Goal: Information Seeking & Learning: Learn about a topic

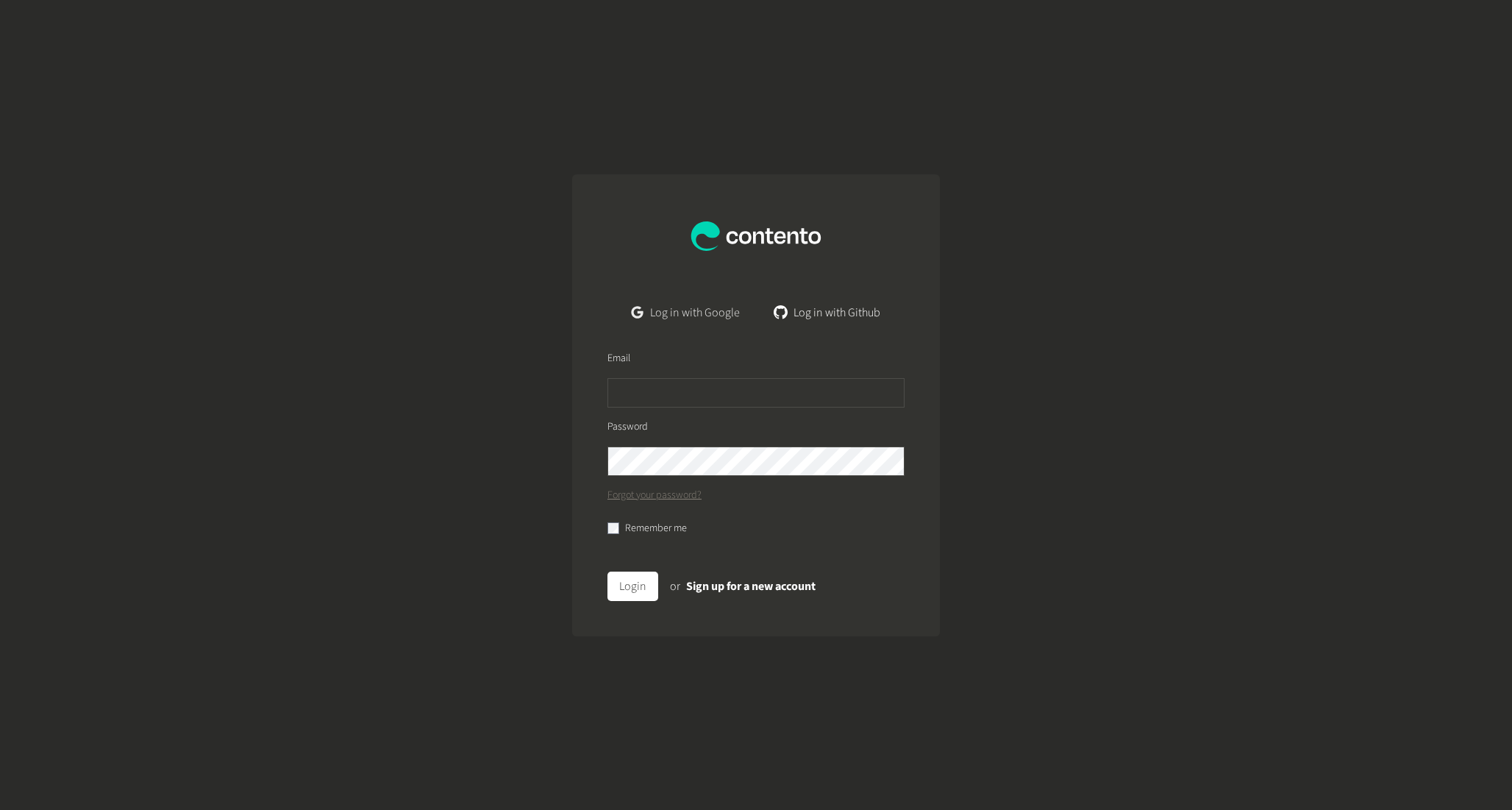
click at [696, 315] on link "Log in with Google" at bounding box center [686, 313] width 132 height 29
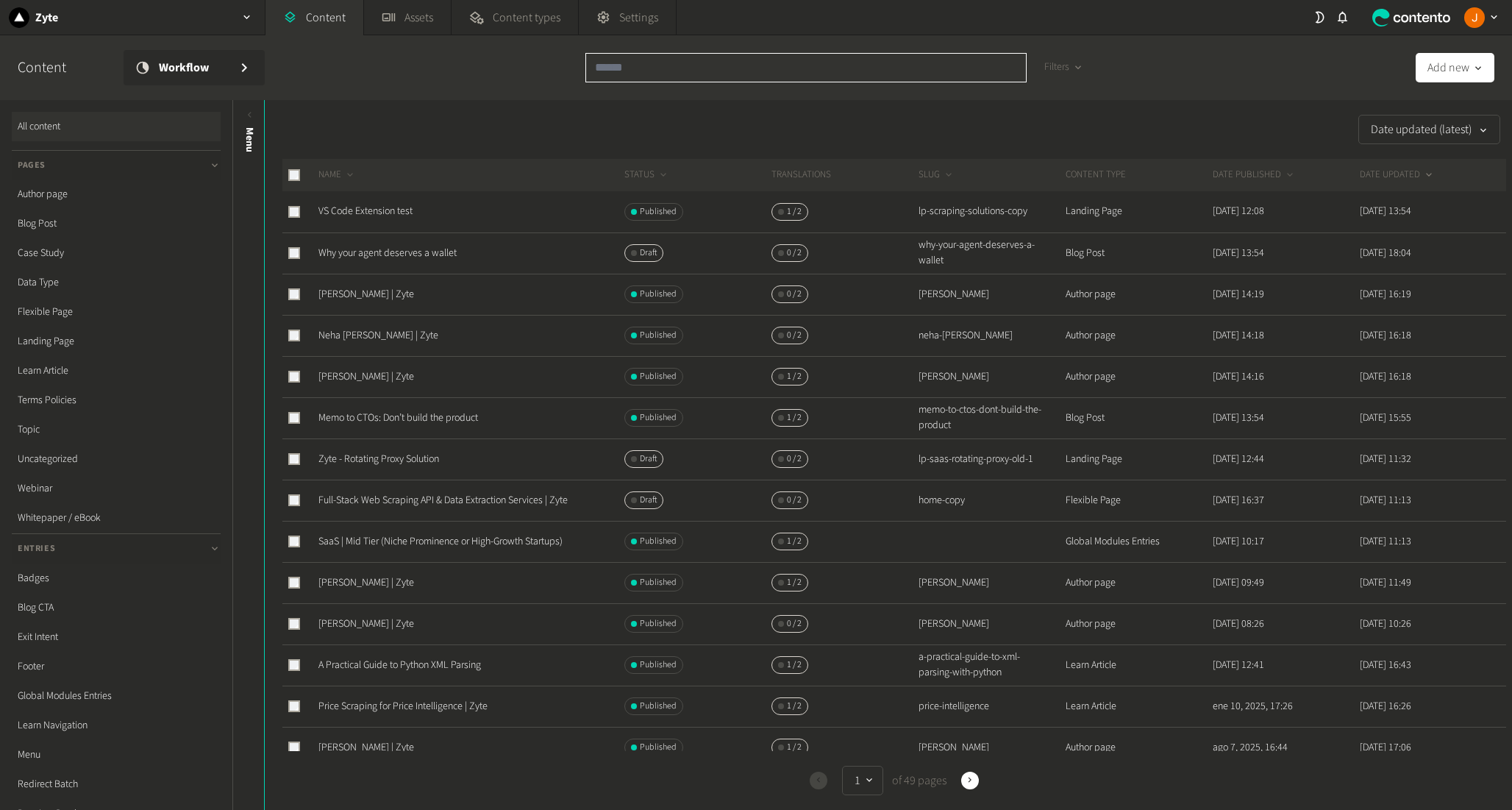
click at [635, 74] on input "text" at bounding box center [806, 68] width 441 height 29
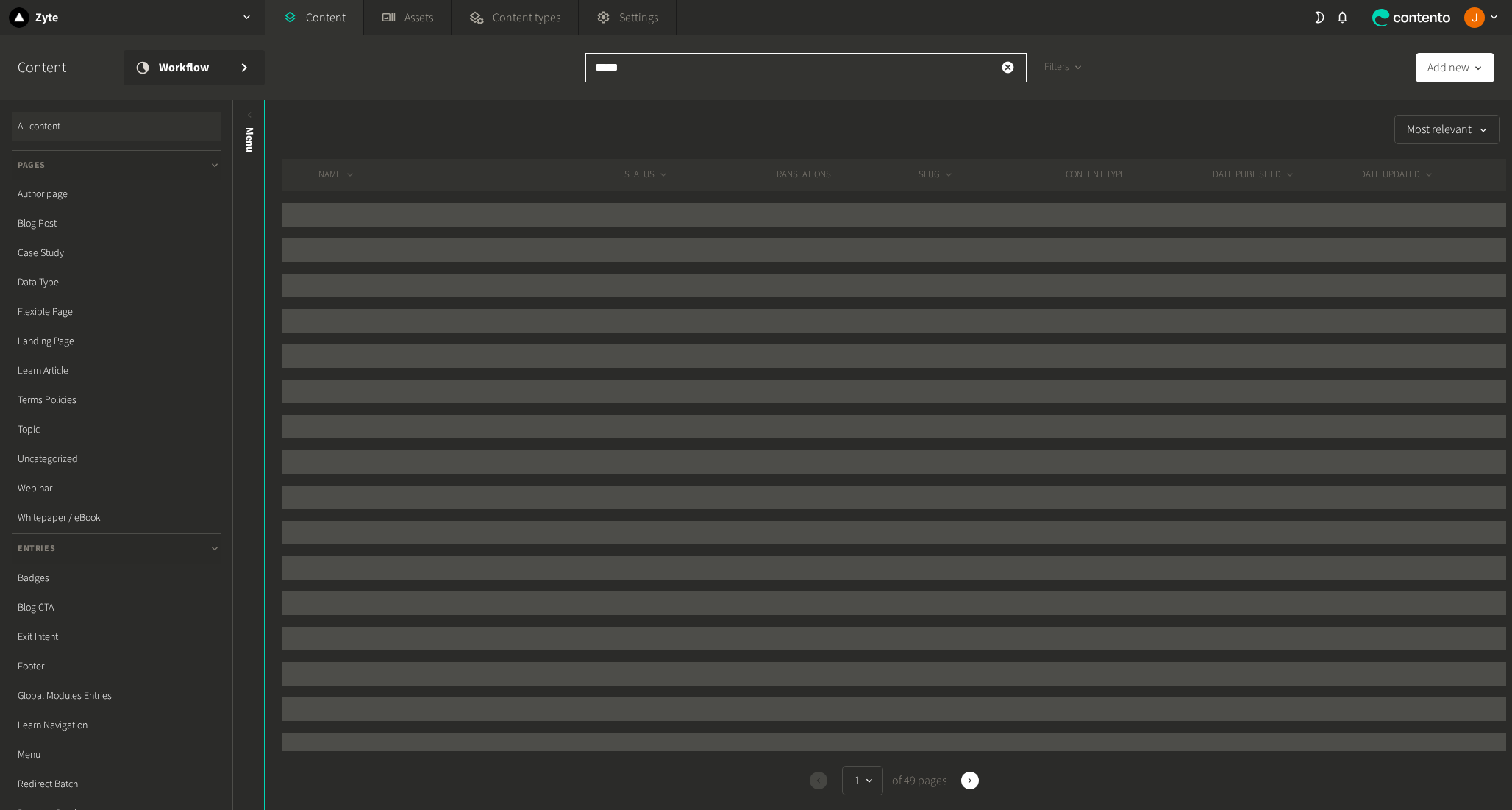
type input "*****"
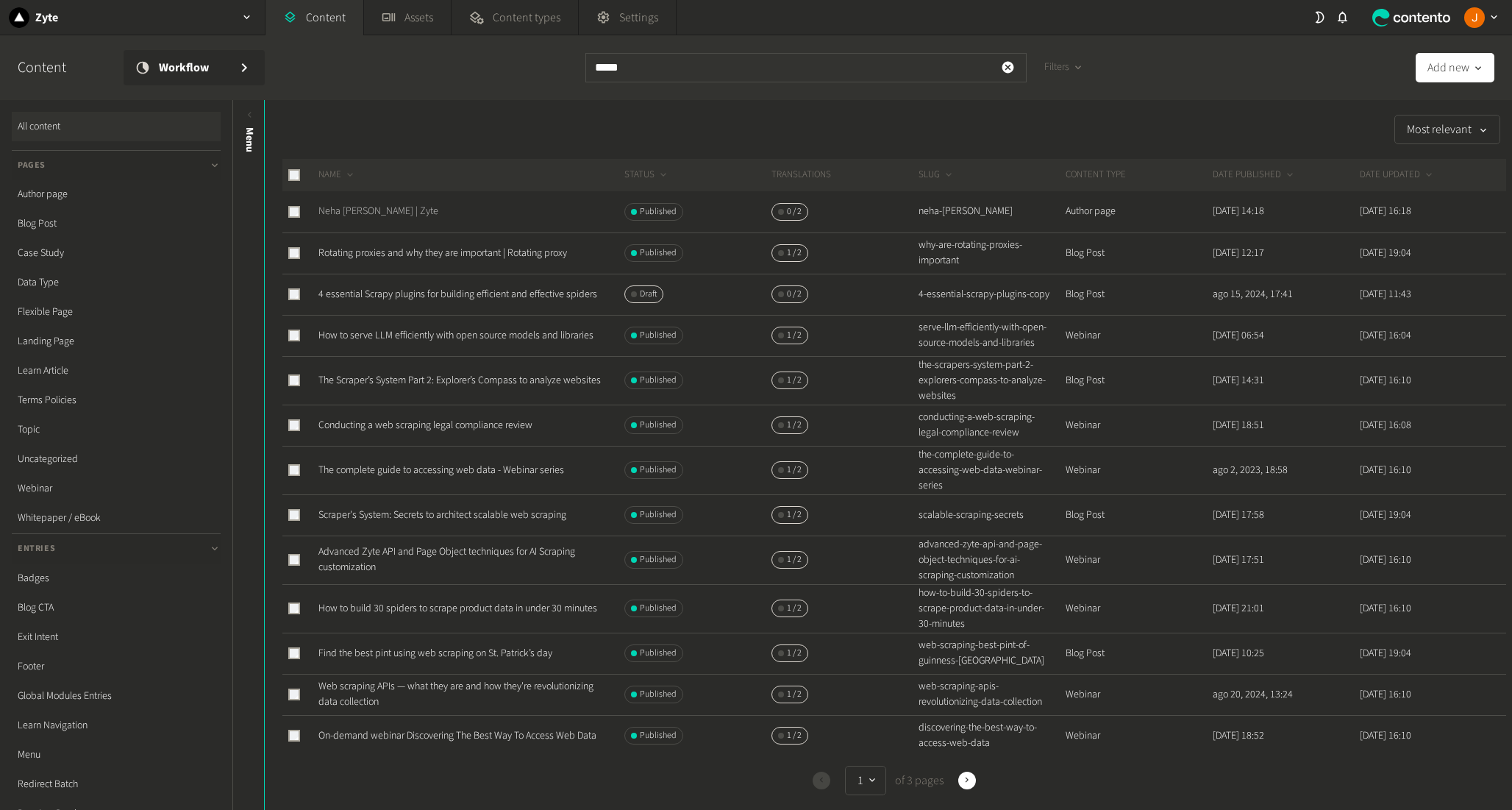
click at [361, 212] on link "Neha Setia Nagpal | Zyte" at bounding box center [378, 210] width 120 height 15
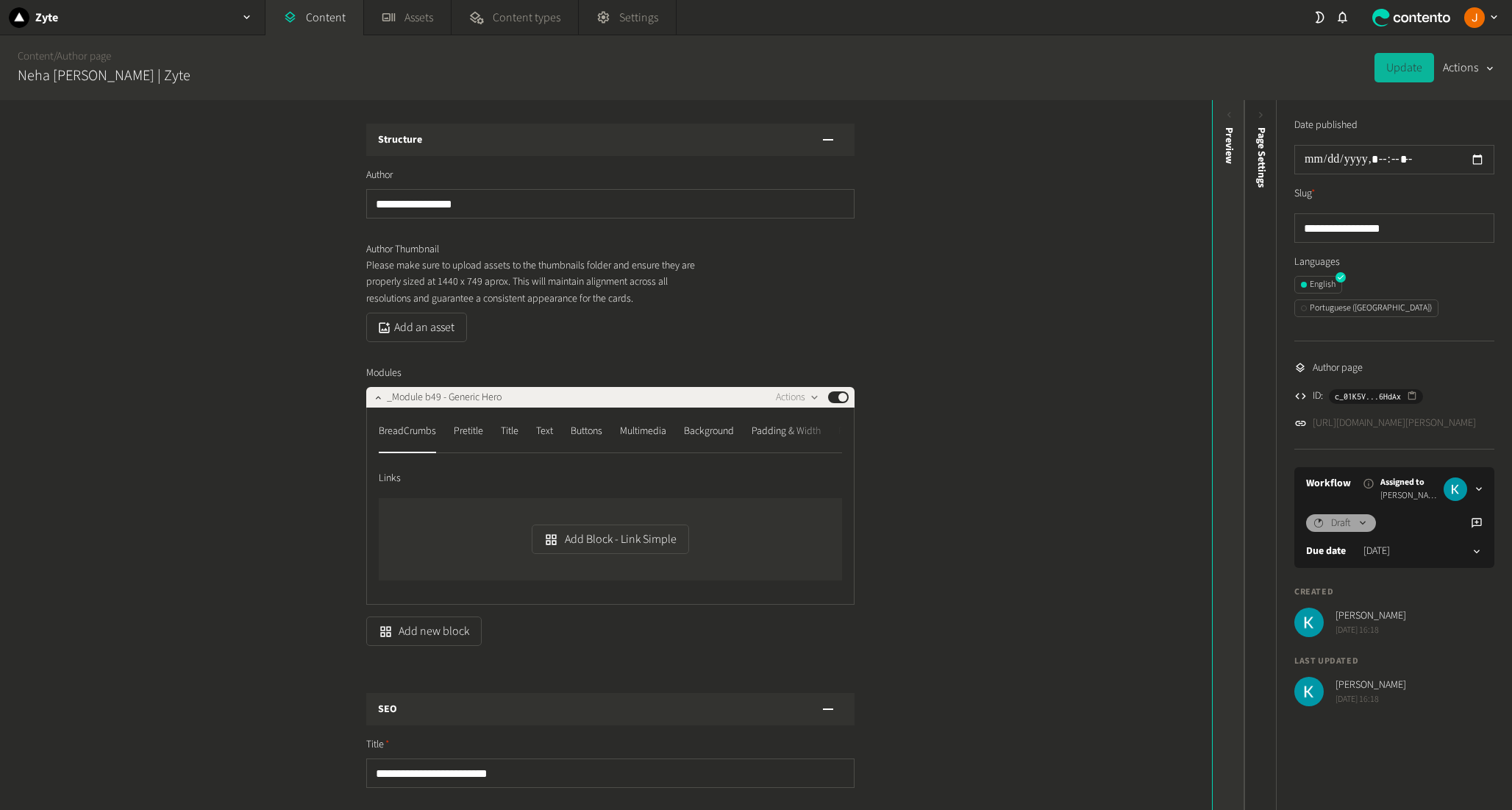
click at [1231, 165] on div "Preview" at bounding box center [1229, 242] width 32 height 265
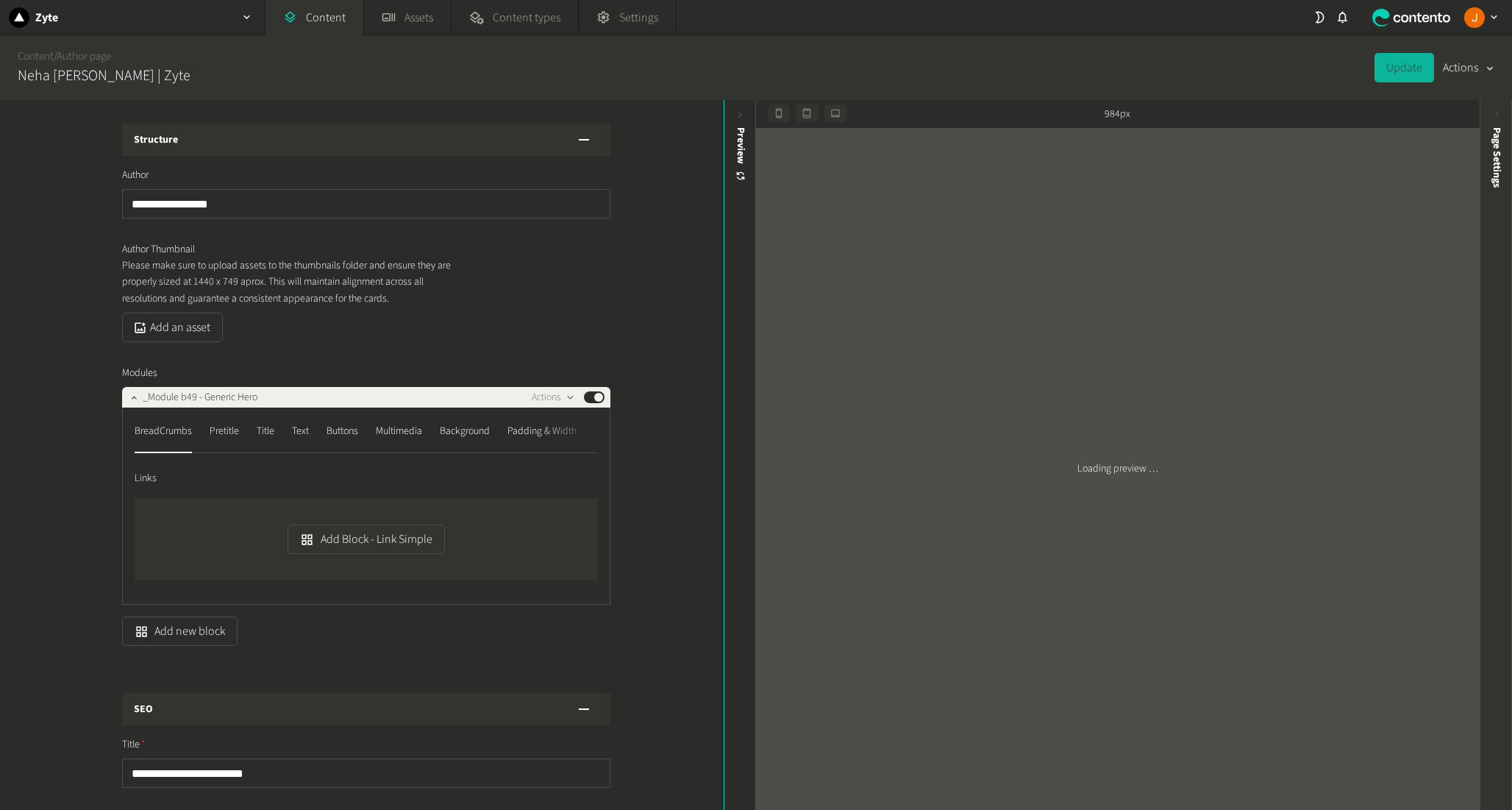
click at [1497, 173] on span "Page Settings" at bounding box center [1497, 157] width 16 height 60
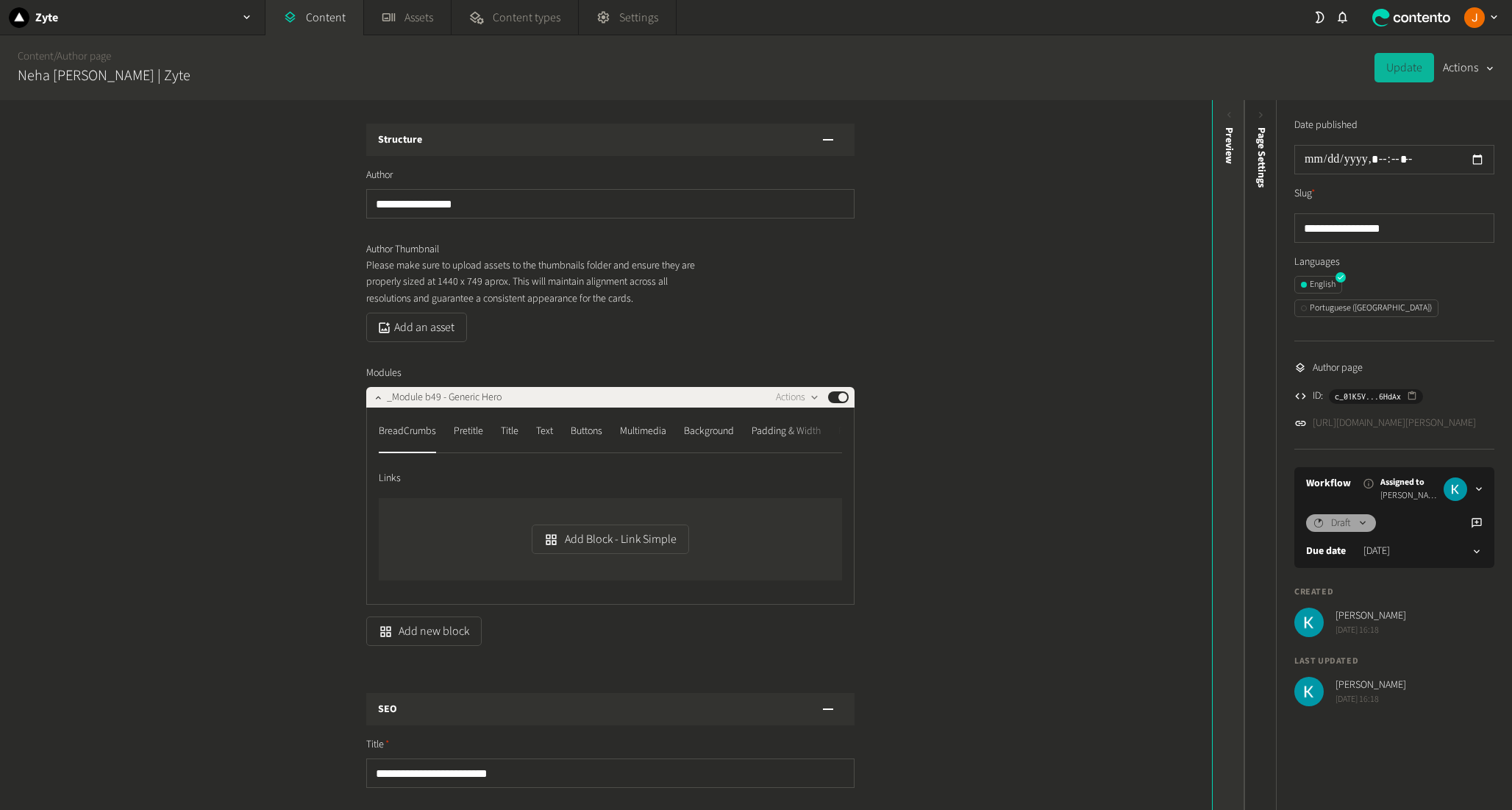
click at [1223, 115] on icon at bounding box center [1229, 115] width 13 height 13
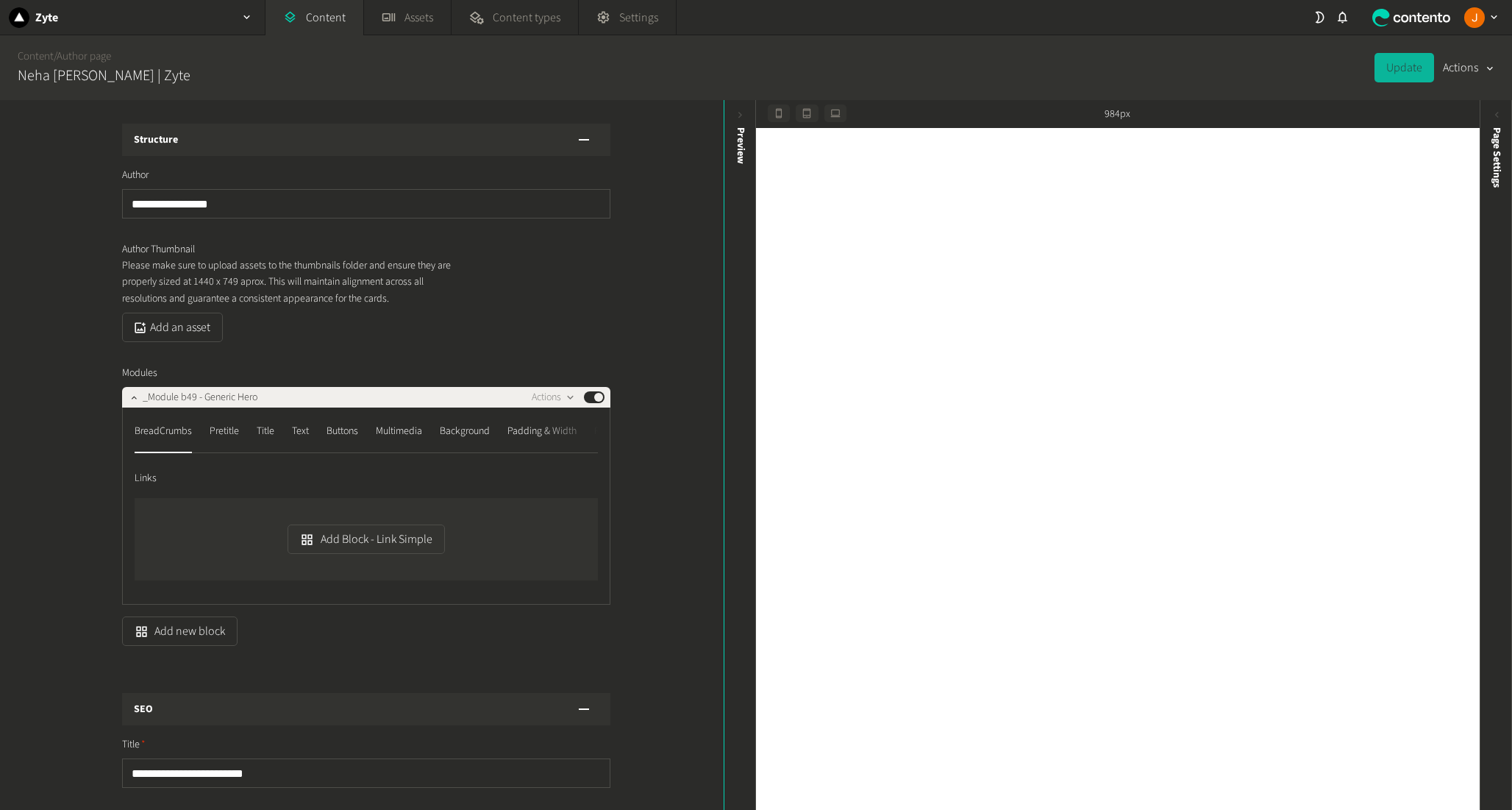
drag, startPoint x: 186, startPoint y: 268, endPoint x: 442, endPoint y: 320, distance: 261.2
click at [443, 320] on div "Author Thumbnail Please make sure to upload assets to the thumbnails folder and…" at bounding box center [365, 292] width 488 height 100
click at [442, 320] on div "Add an asset" at bounding box center [365, 327] width 488 height 29
click at [1483, 174] on div "Page Settings" at bounding box center [1496, 242] width 32 height 265
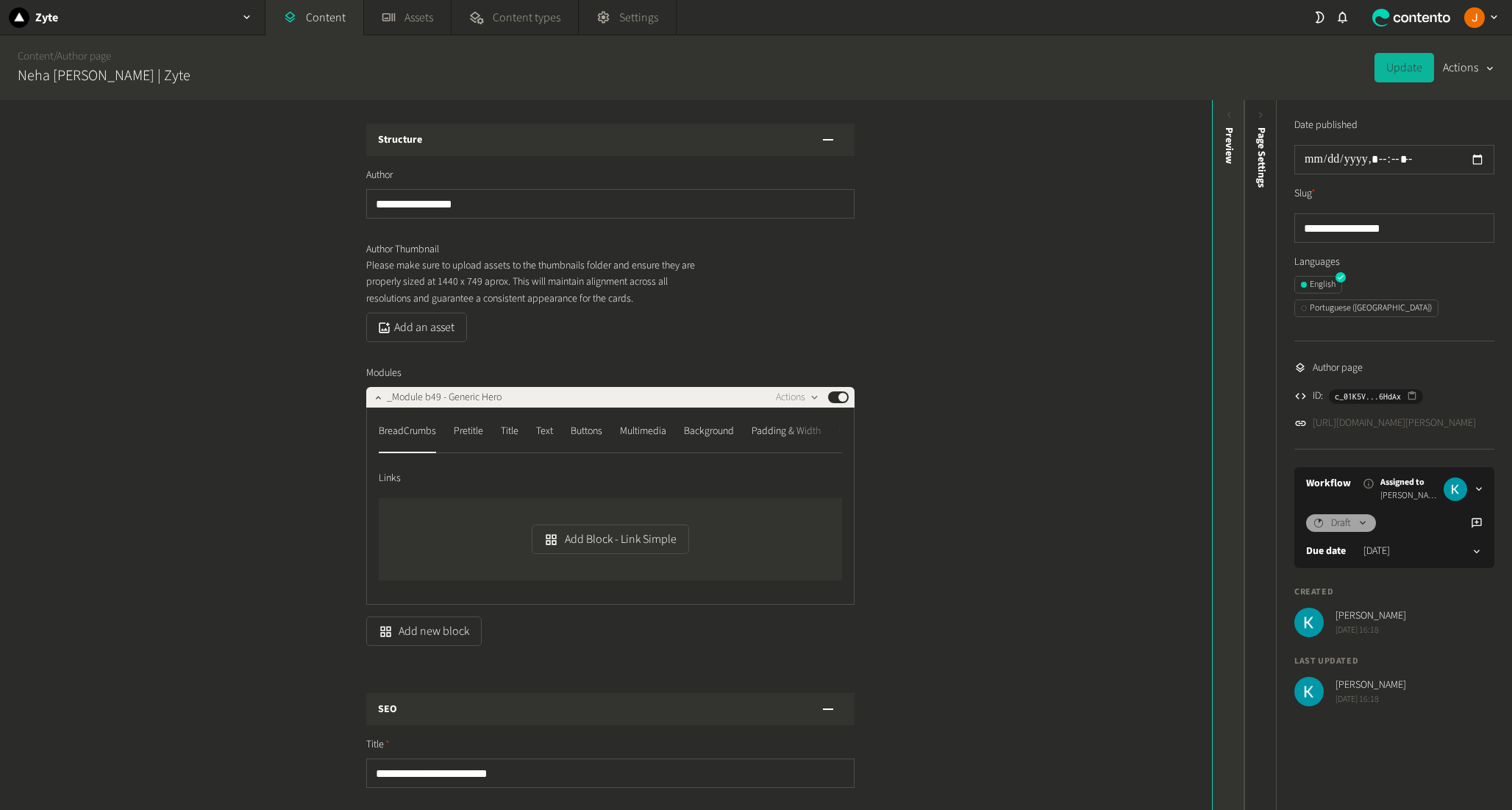
click at [1234, 205] on div "Preview" at bounding box center [1229, 242] width 32 height 265
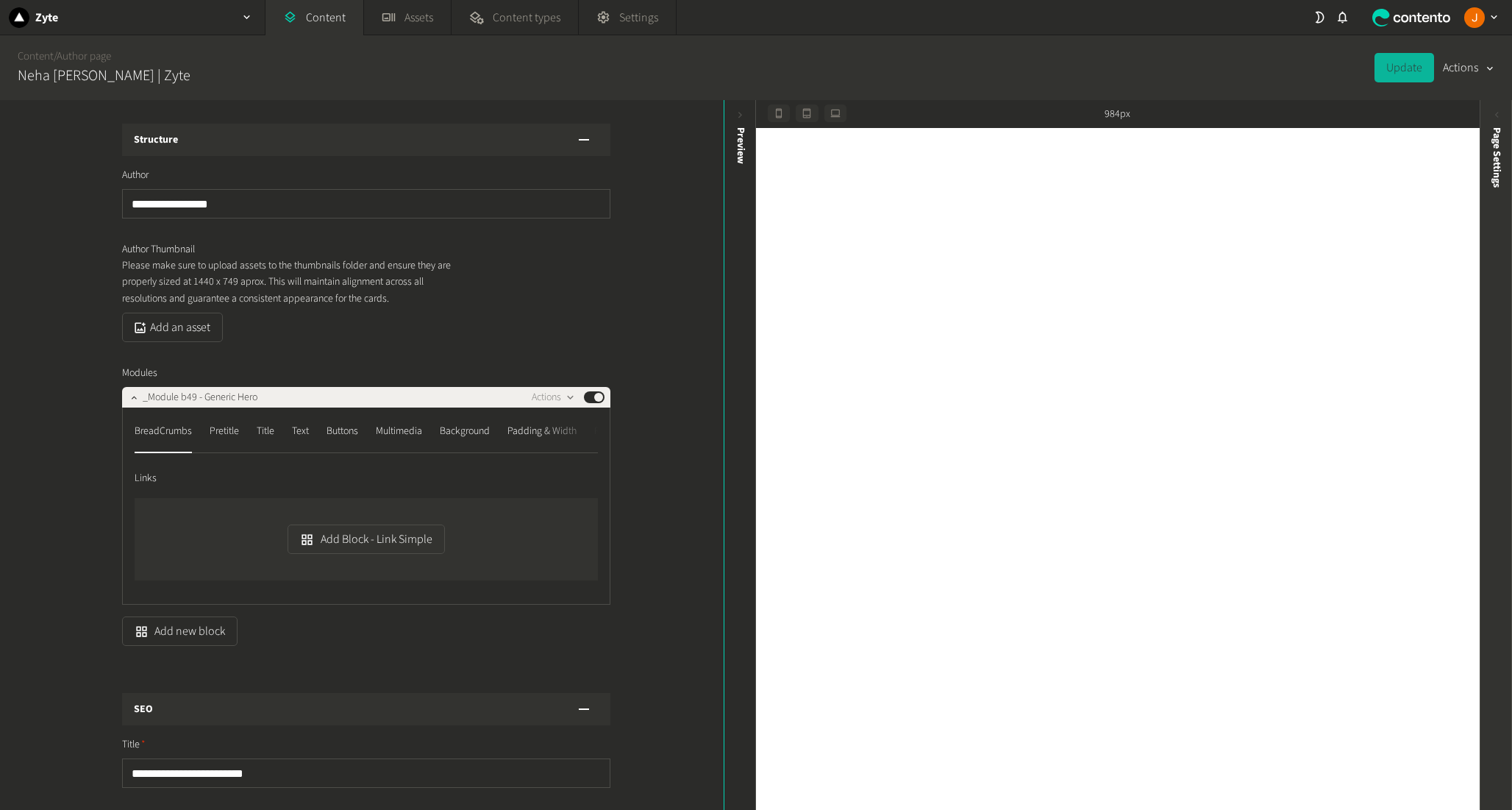
click at [1494, 251] on div "Page Settings" at bounding box center [1496, 242] width 32 height 265
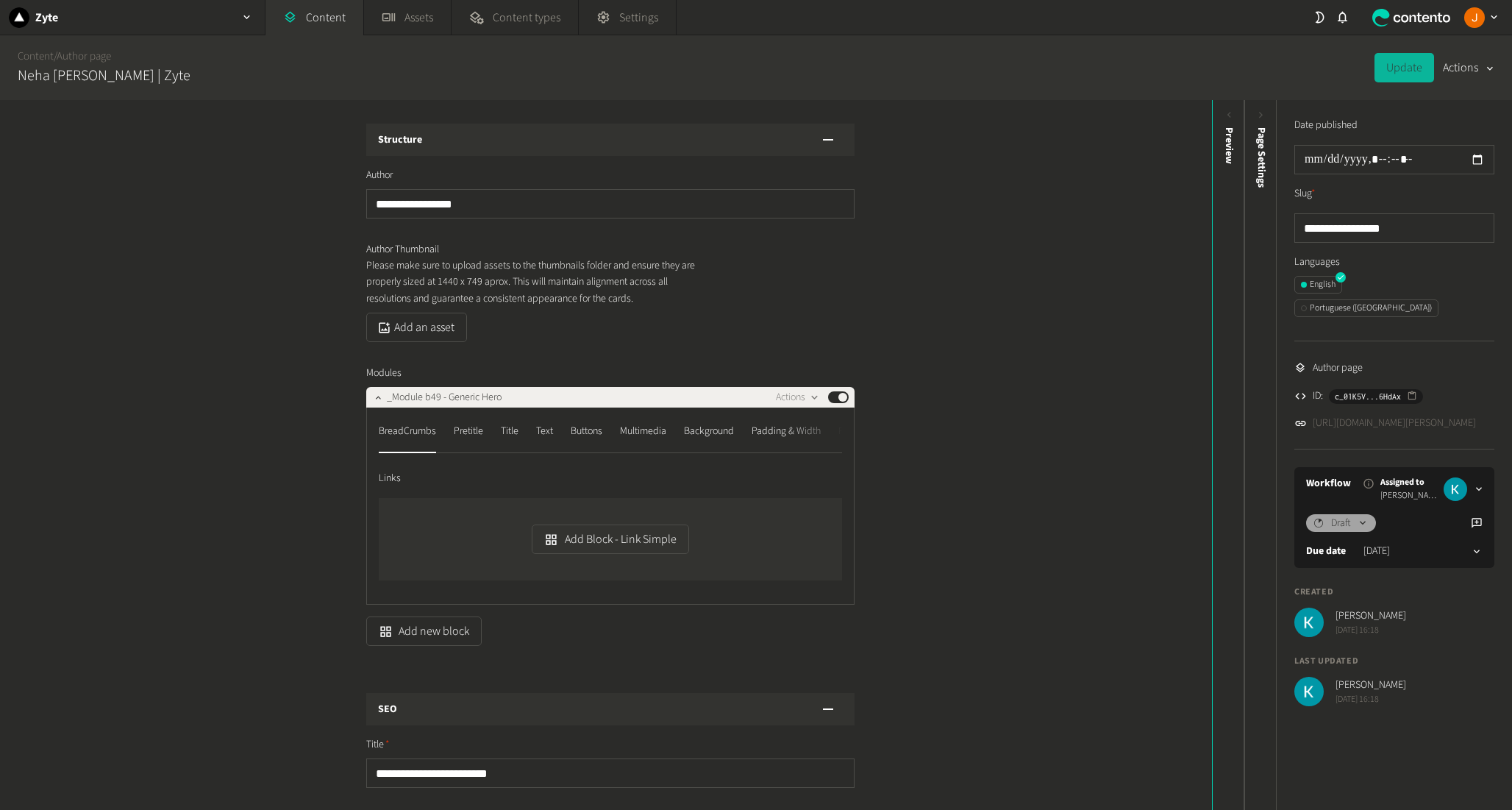
click at [1381, 416] on link "https://dev.zyte.com/author/neha-setia-nagpal" at bounding box center [1395, 424] width 163 height 16
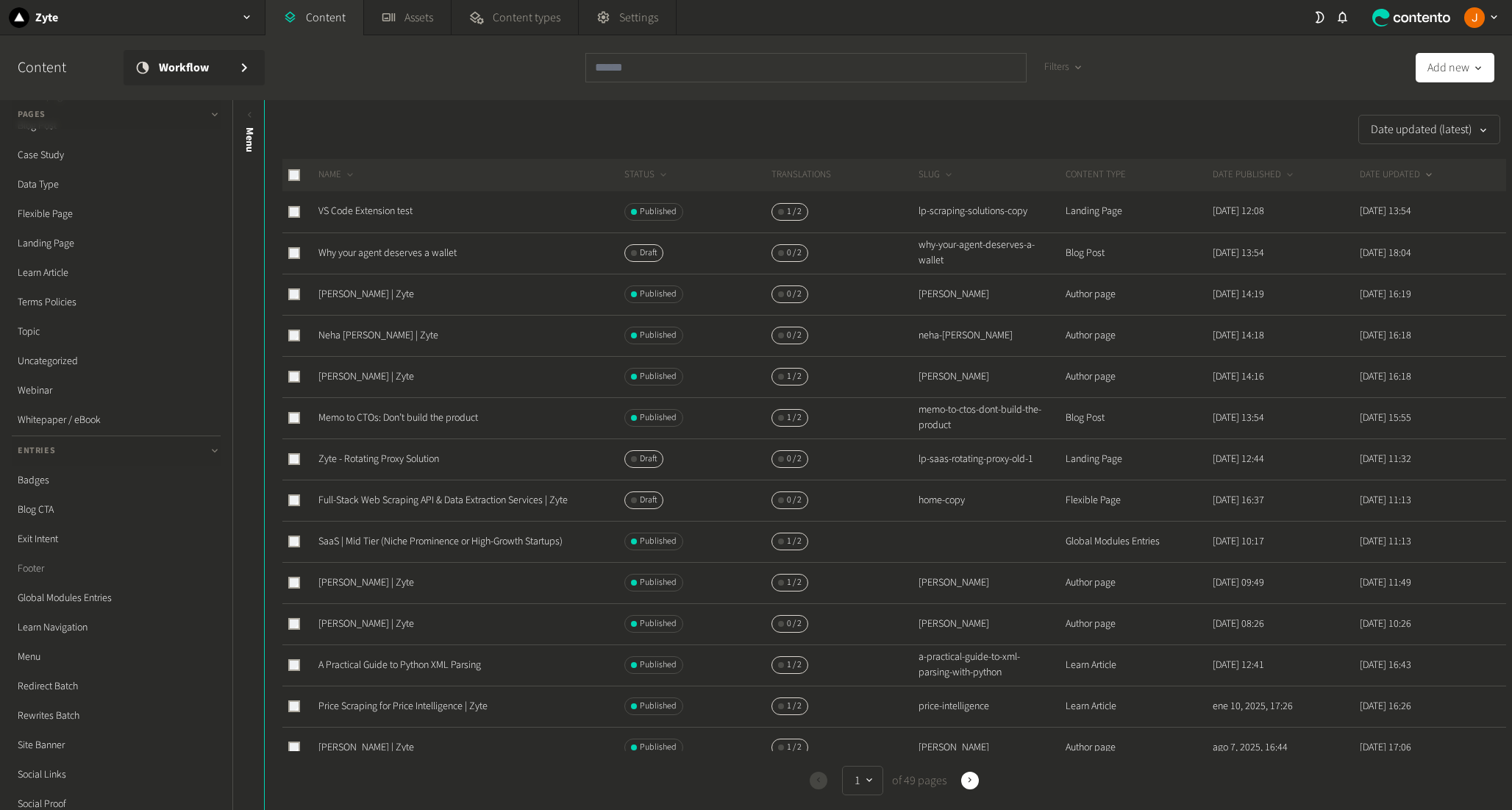
scroll to position [179, 0]
click at [412, 20] on link "Assets" at bounding box center [408, 18] width 86 height 35
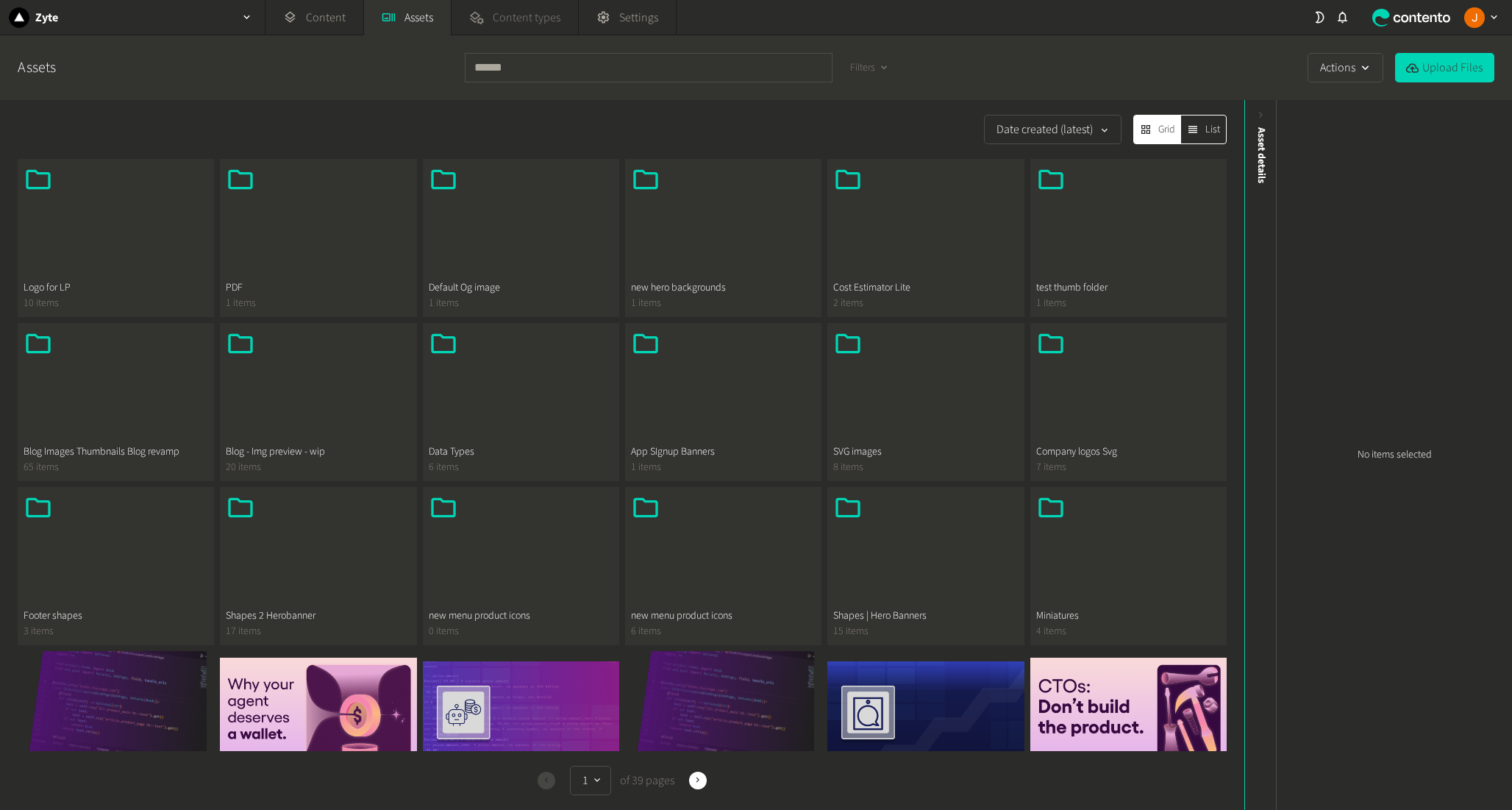
click at [513, 25] on span "Content types" at bounding box center [527, 18] width 68 height 18
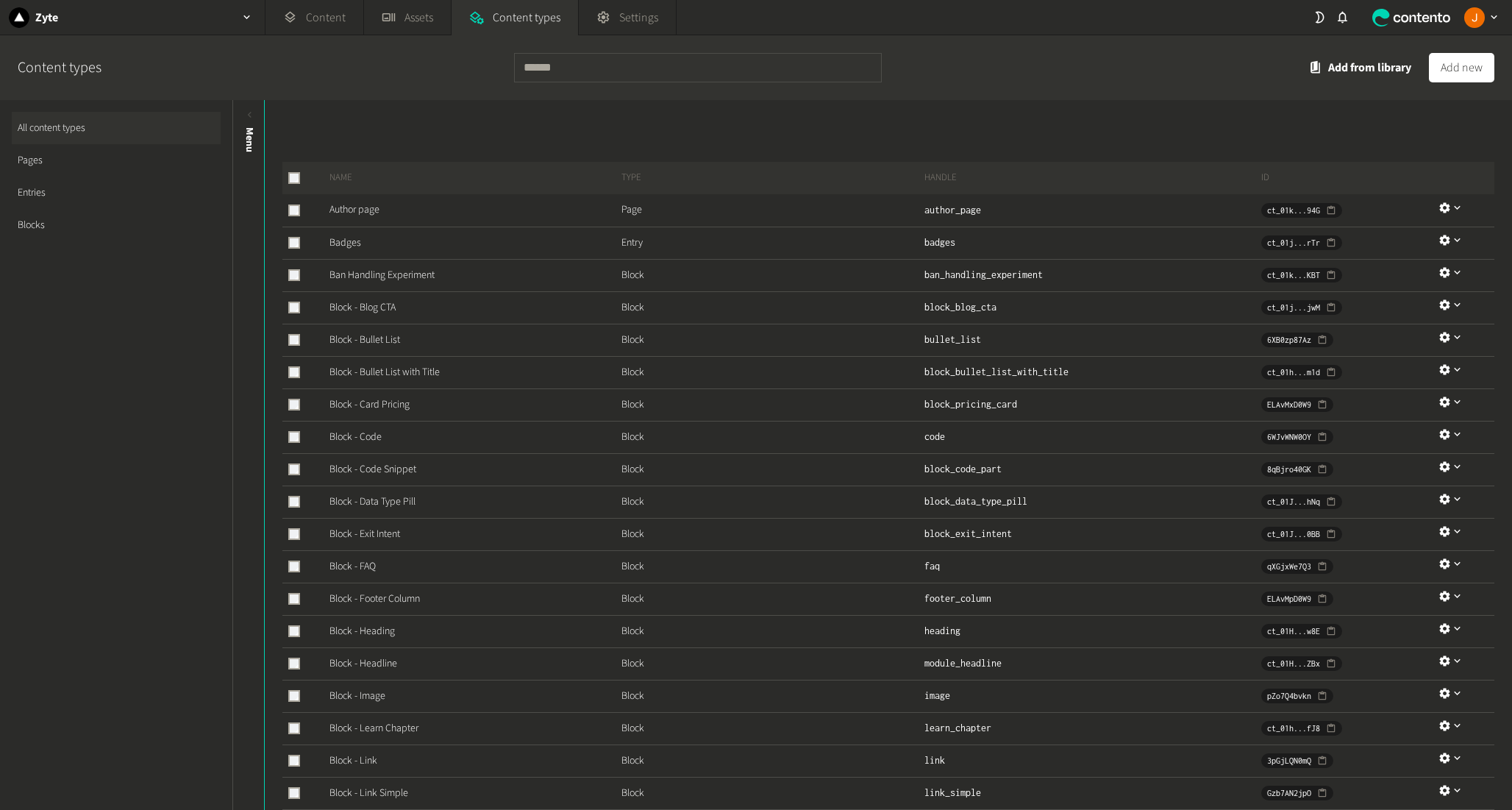
click at [62, 194] on link "Entries" at bounding box center [116, 193] width 209 height 32
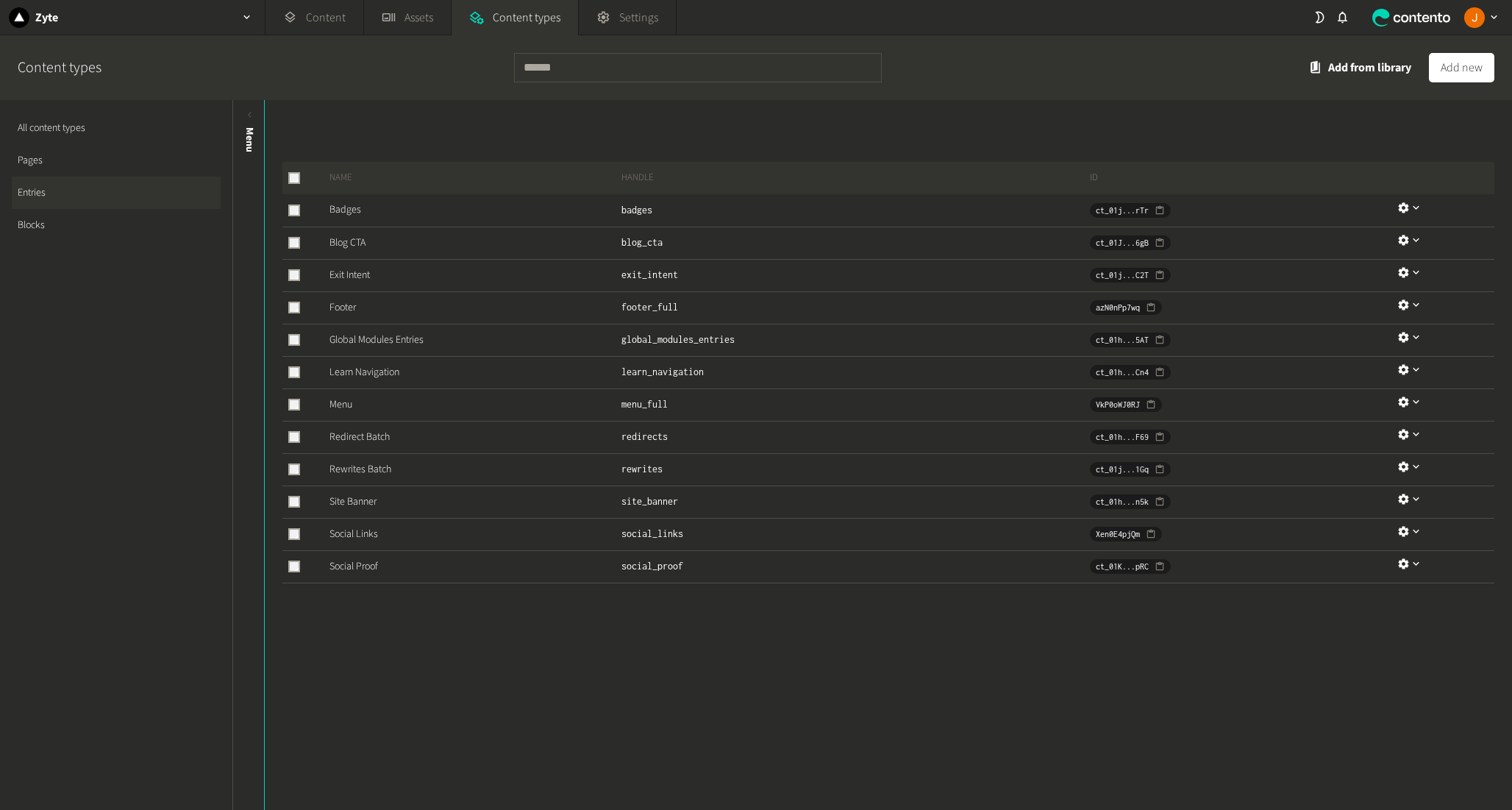
click at [438, 683] on div "Name Handle ID Badges badges ct_01j...rTr Blog CTA blog_cta ct_01J...6gB Exit I…" at bounding box center [889, 455] width 1248 height 711
click at [113, 149] on link "Pages" at bounding box center [116, 160] width 209 height 32
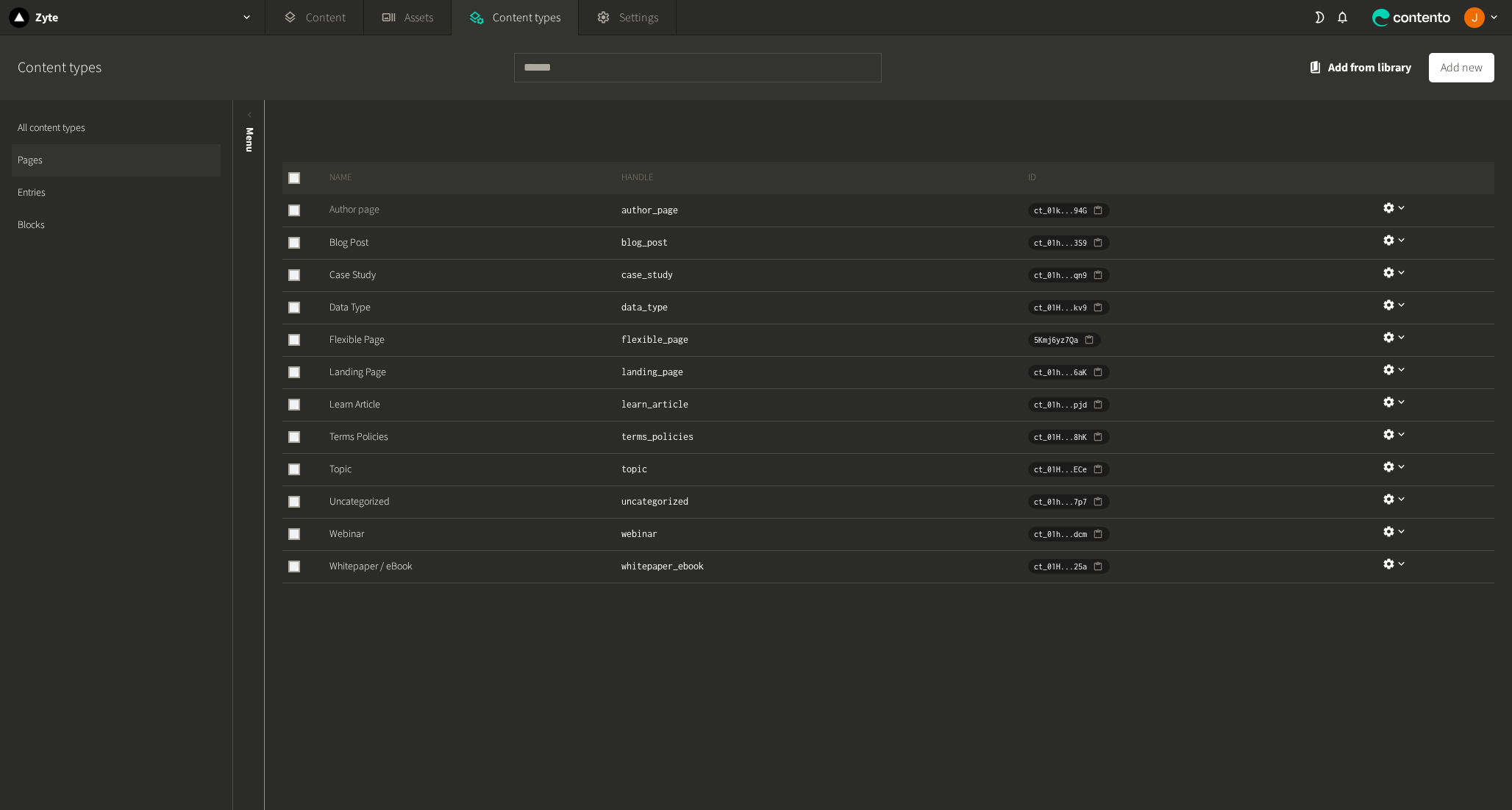
click at [356, 209] on link "Author page" at bounding box center [354, 209] width 50 height 15
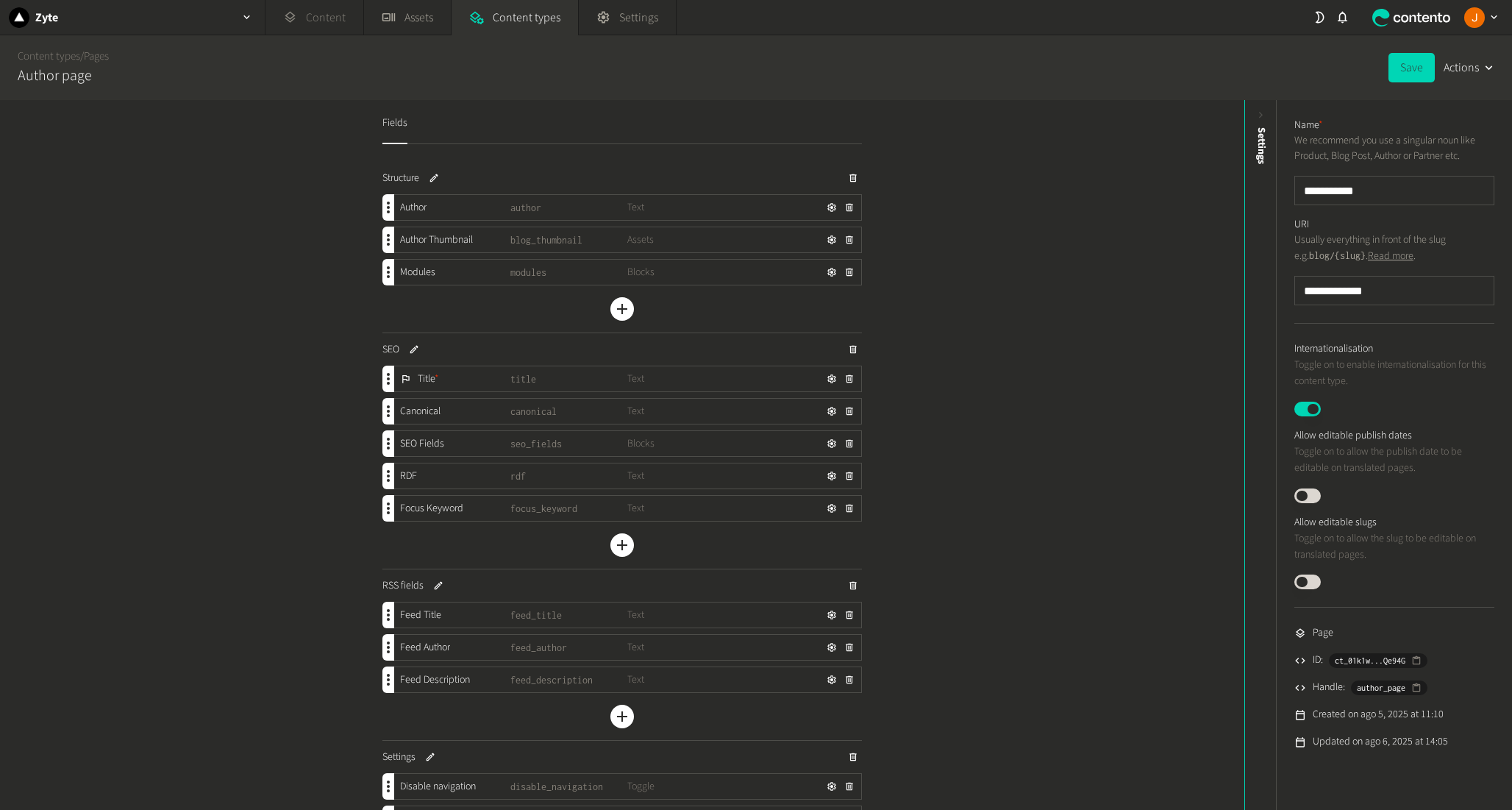
click at [308, 25] on link "Content" at bounding box center [314, 18] width 98 height 35
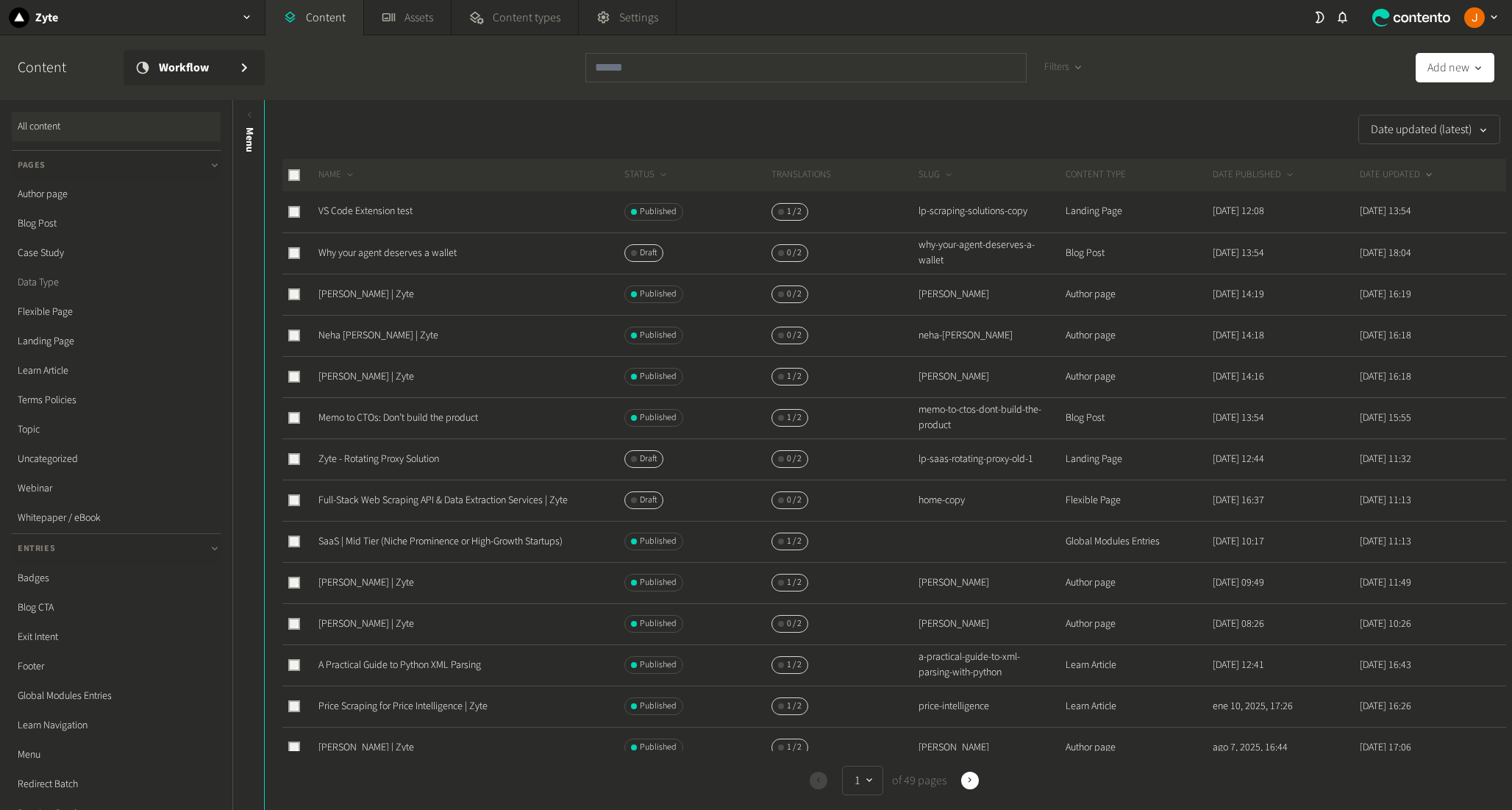
click at [76, 283] on link "Data Type" at bounding box center [116, 283] width 209 height 29
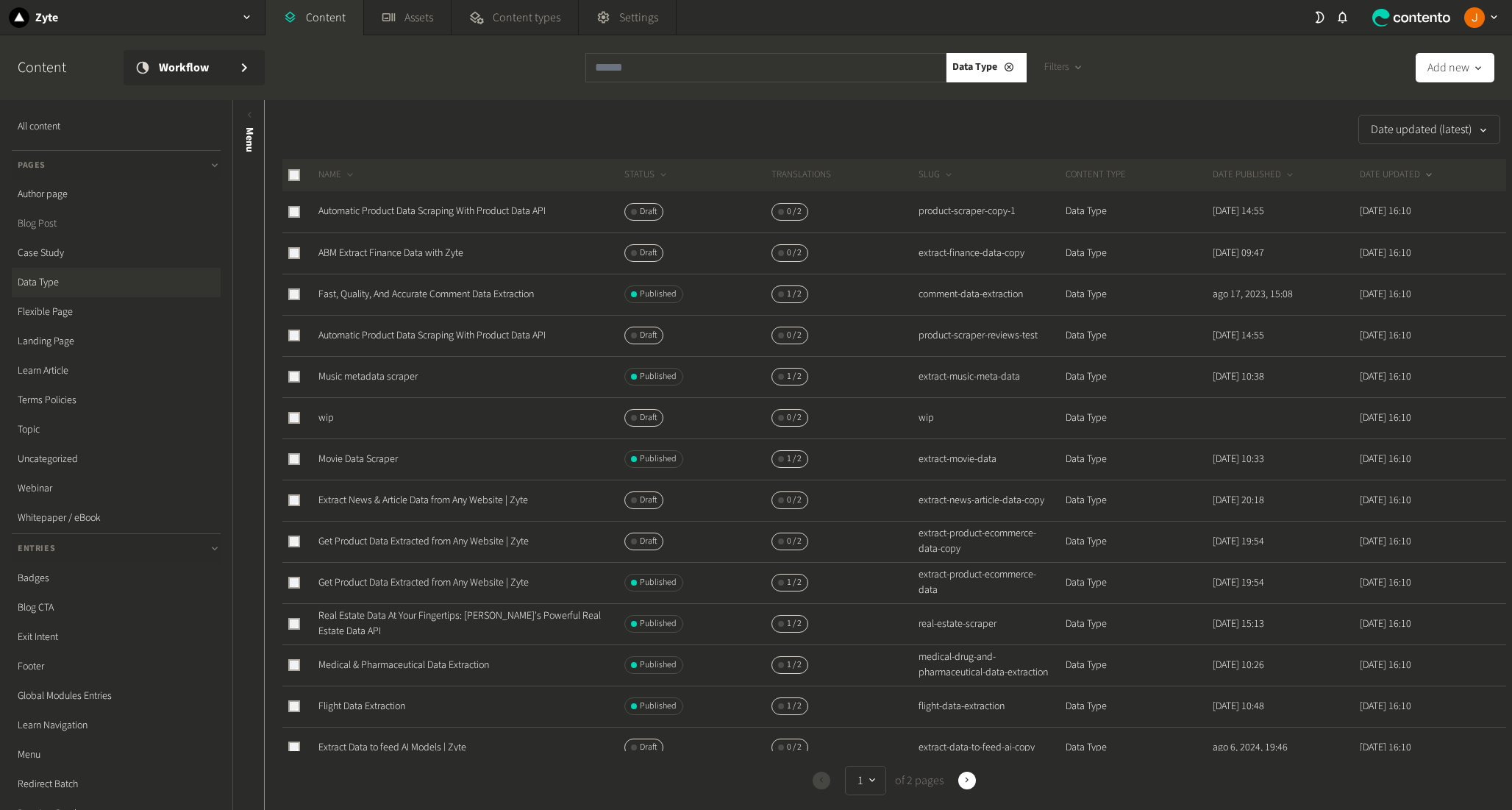
click at [79, 221] on link "Blog Post" at bounding box center [116, 224] width 209 height 29
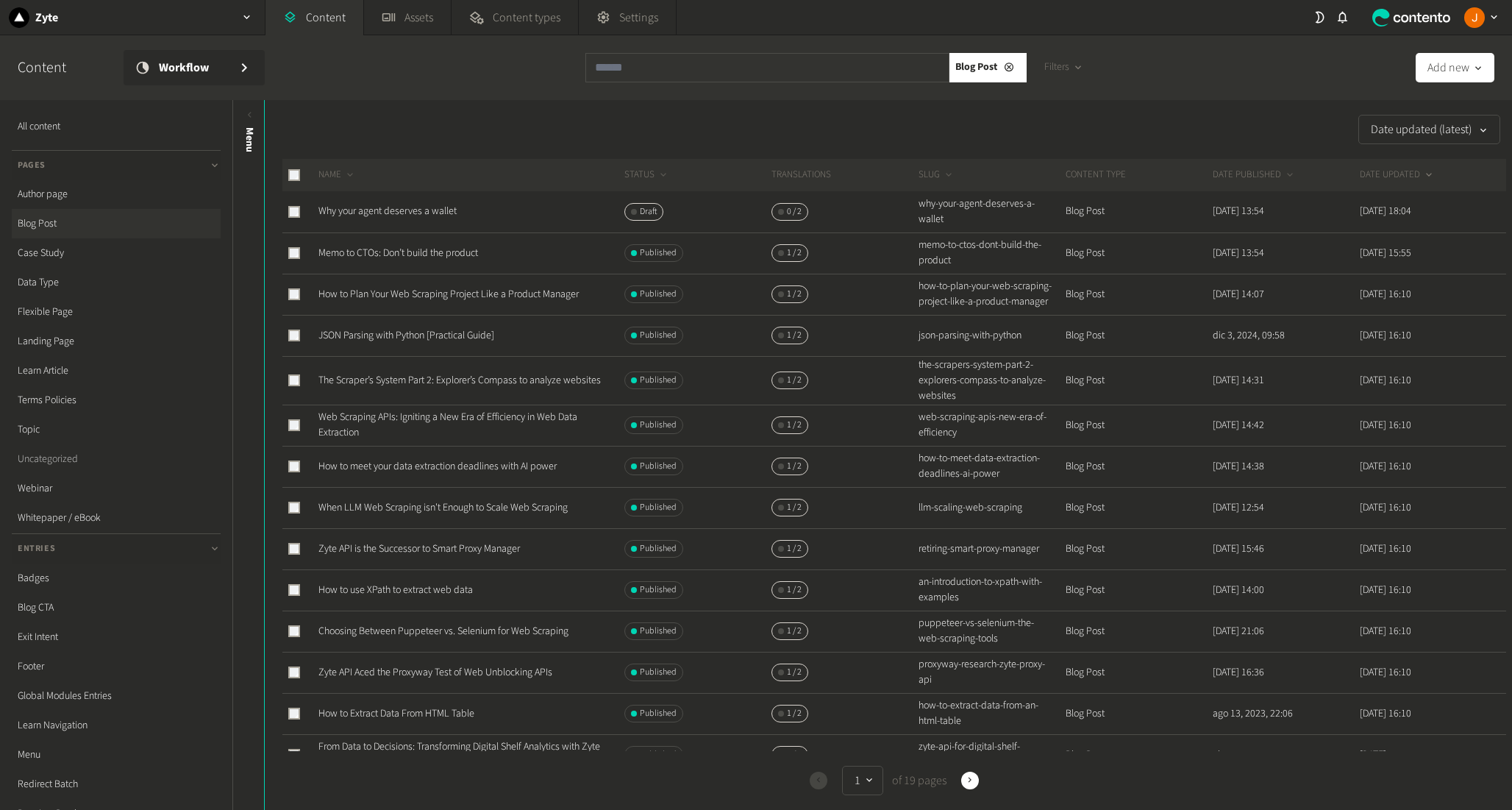
click at [58, 467] on link "Uncategorized" at bounding box center [116, 459] width 209 height 29
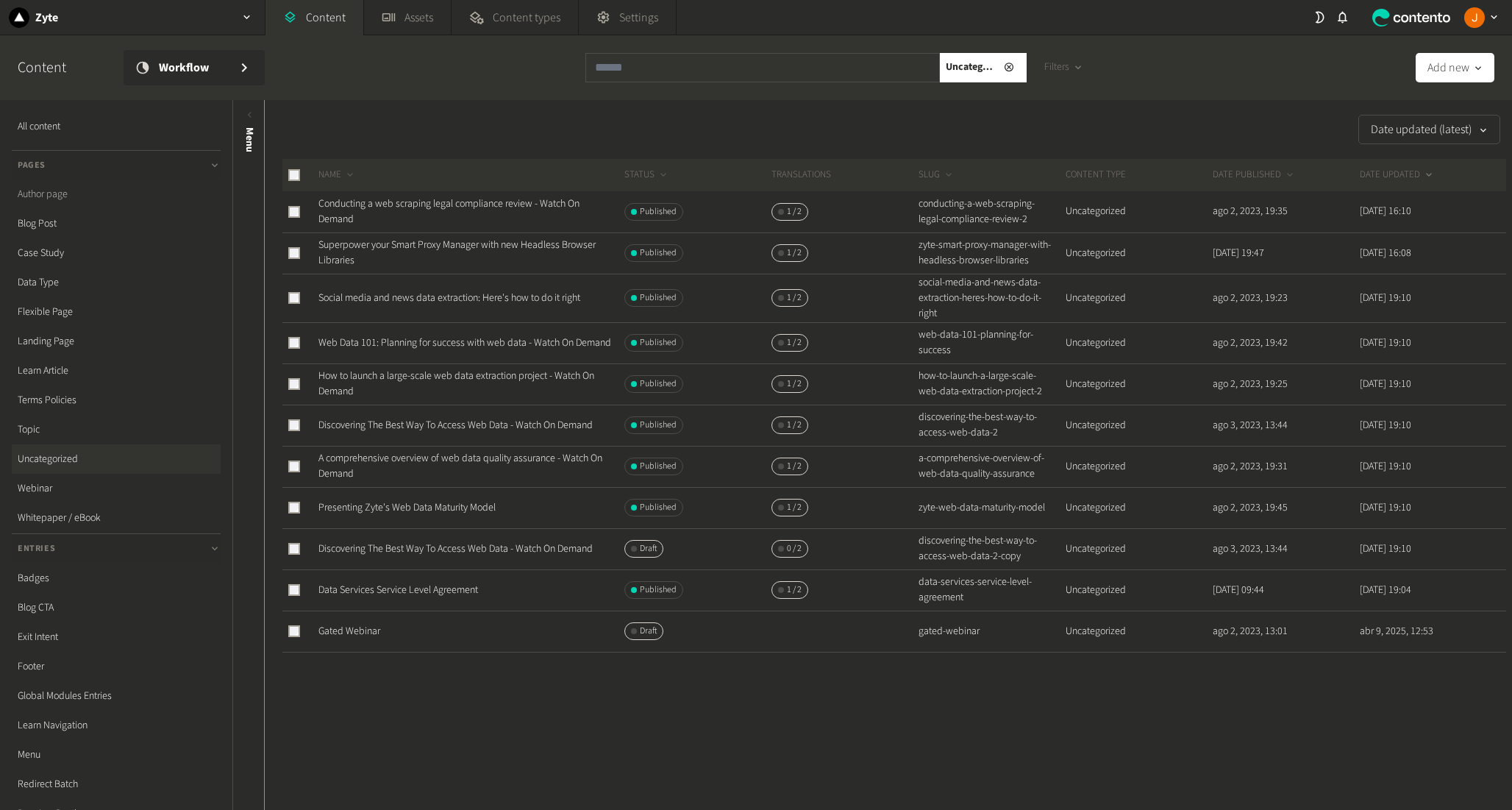
click at [116, 195] on link "Author page" at bounding box center [116, 195] width 209 height 29
